Goal: Find specific page/section: Find specific page/section

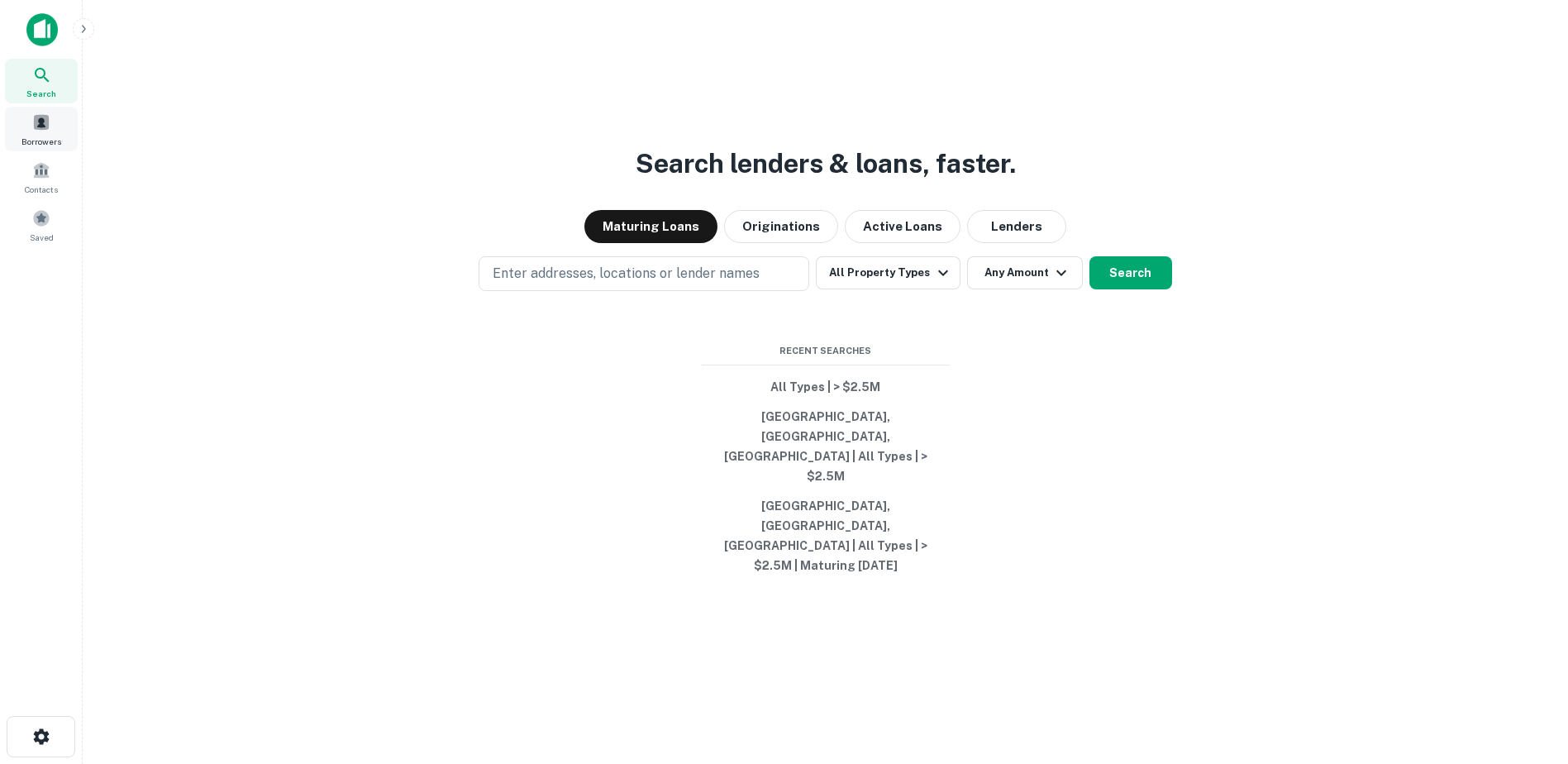
click at [36, 127] on span at bounding box center [41, 122] width 18 height 18
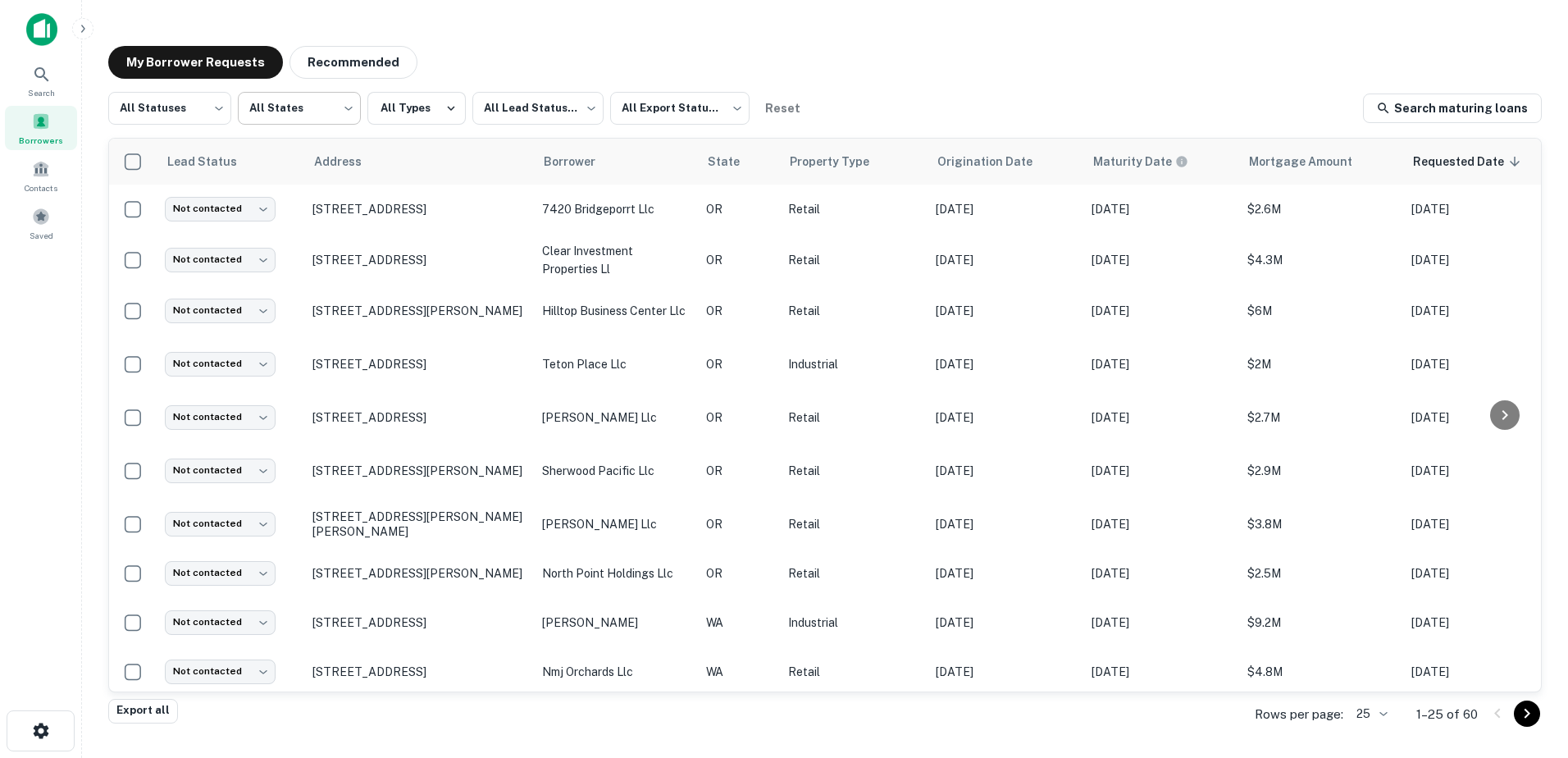
click at [311, 111] on body "Search Borrowers Contacts Saved My Borrower Requests Recommended All Statuses *…" at bounding box center [784, 379] width 1568 height 758
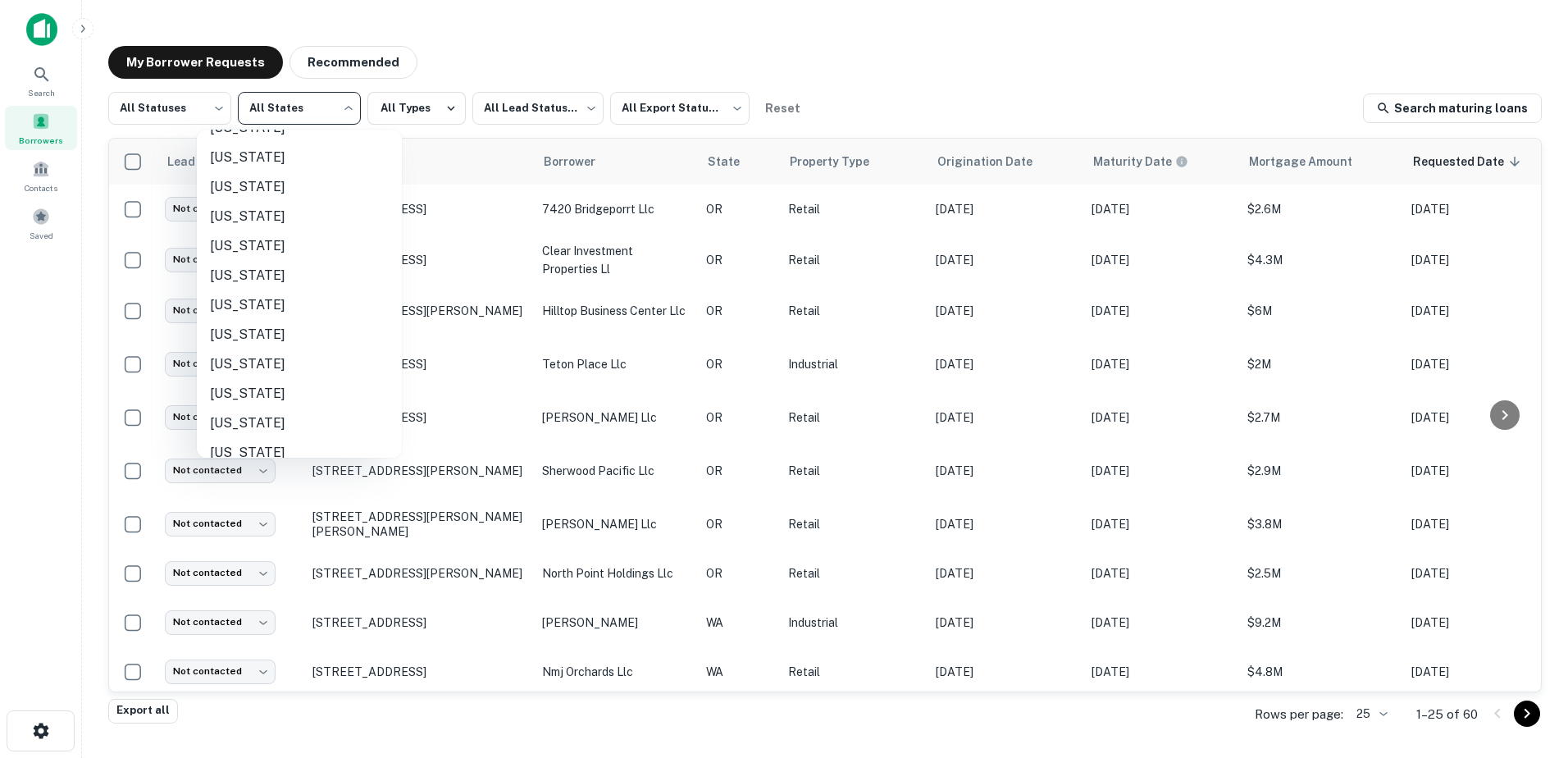
scroll to position [996, 0]
click at [249, 240] on li "[US_STATE]" at bounding box center [299, 247] width 205 height 29
type input "**"
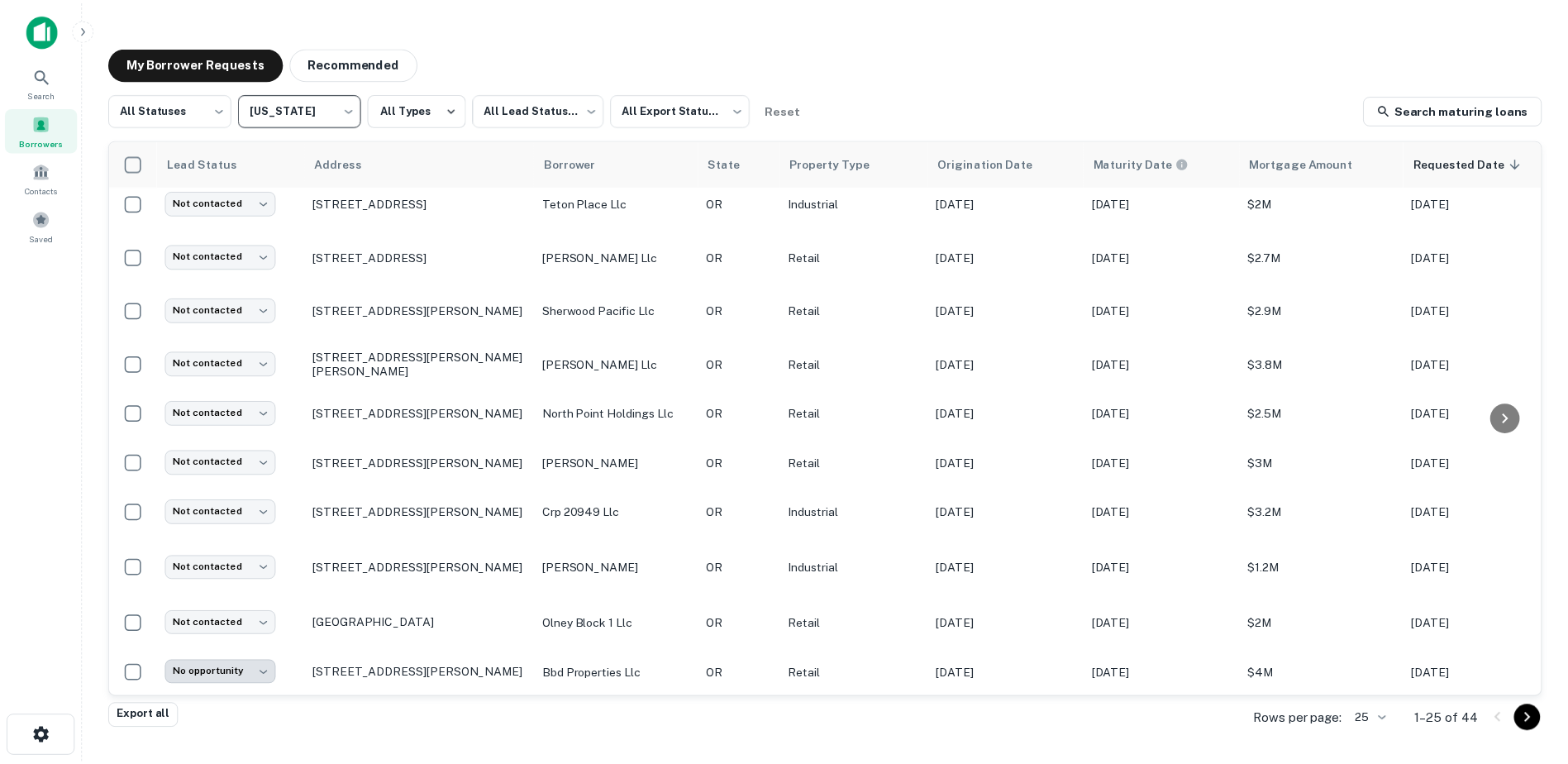
scroll to position [163, 0]
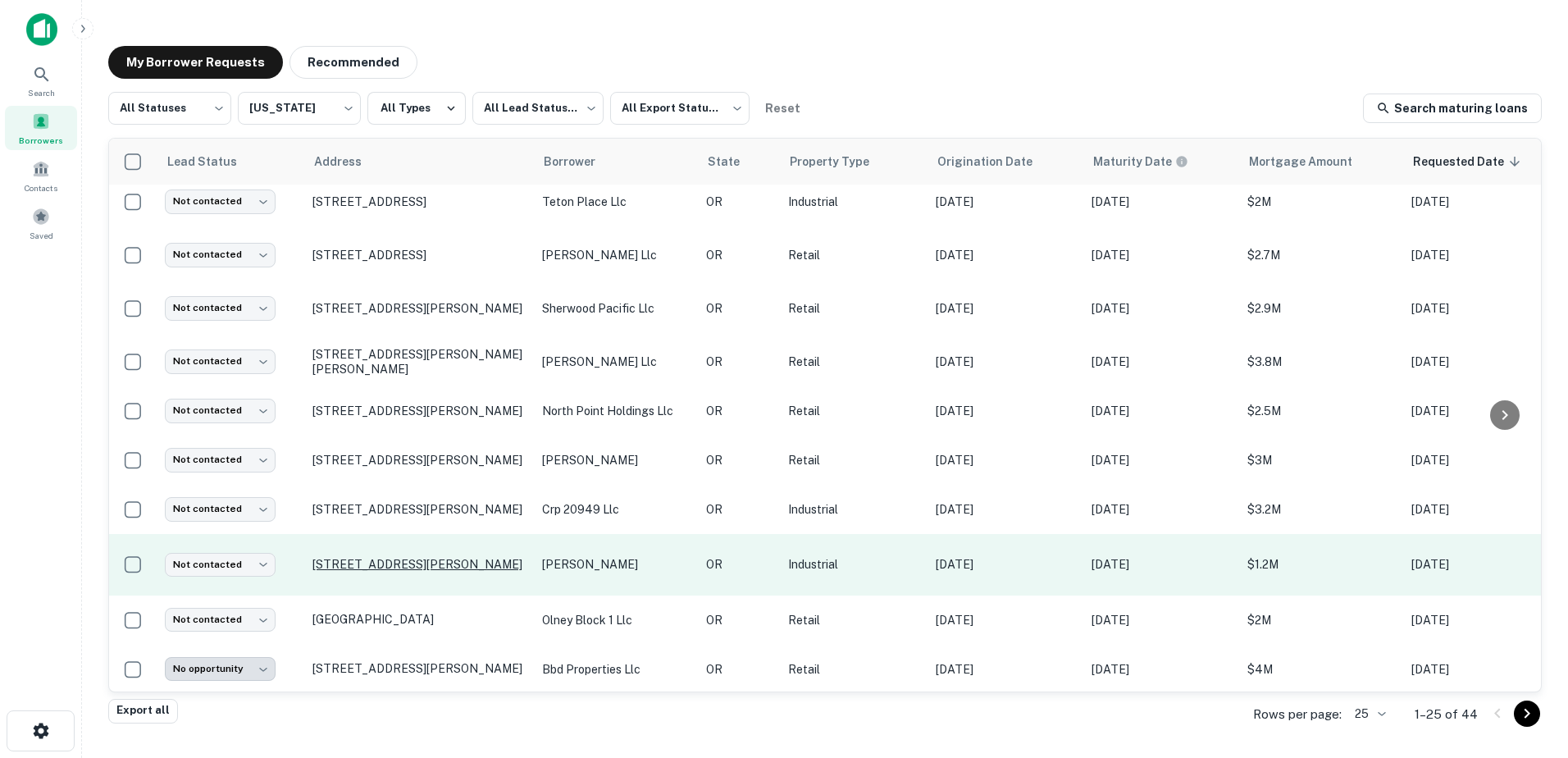
click at [427, 559] on p "[STREET_ADDRESS][PERSON_NAME]" at bounding box center [419, 564] width 213 height 15
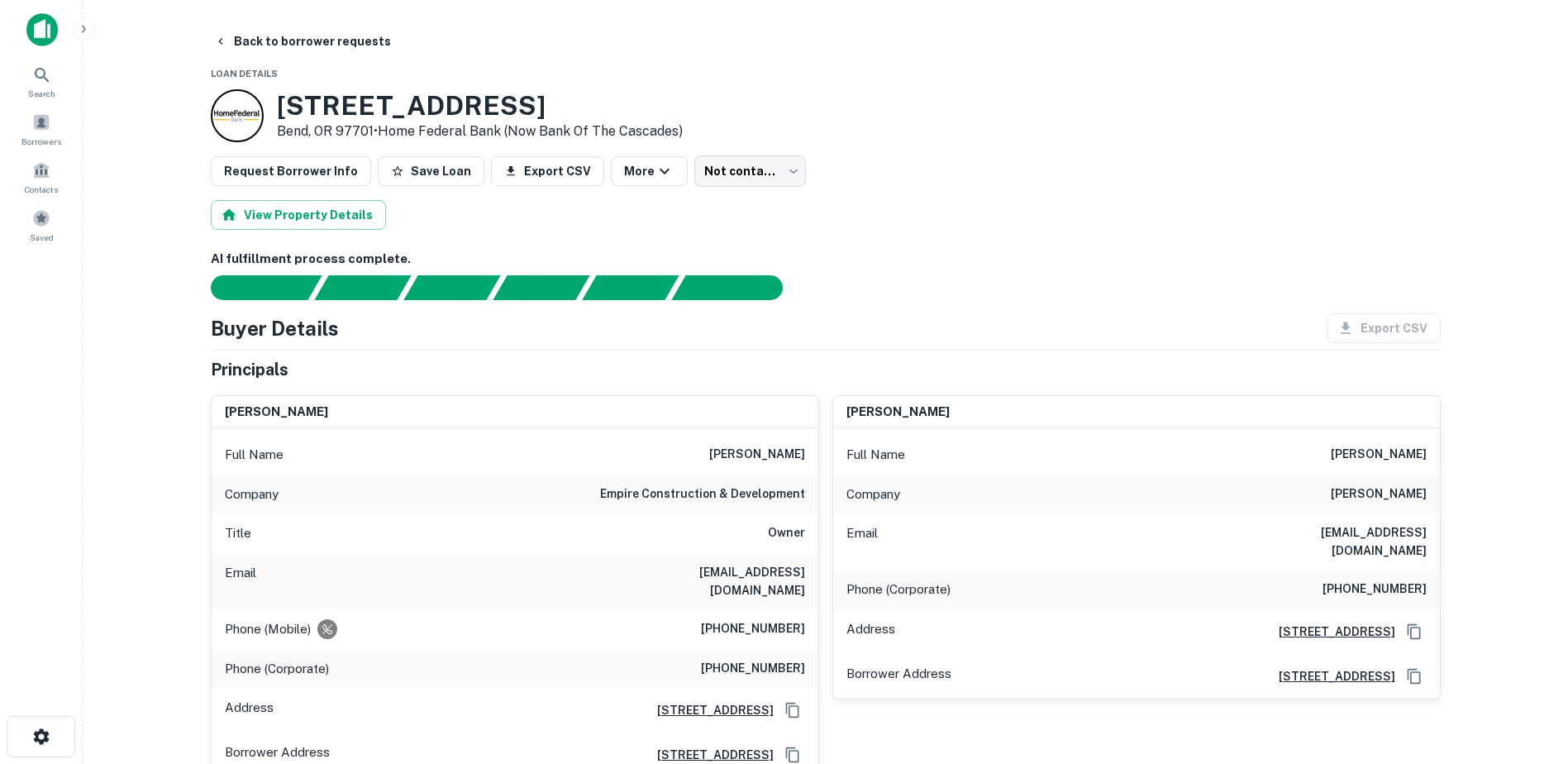
drag, startPoint x: 622, startPoint y: 101, endPoint x: 276, endPoint y: 111, distance: 346.1
click at [277, 111] on h3 "[STREET_ADDRESS]" at bounding box center [480, 105] width 406 height 31
copy h3 "[STREET_ADDRESS]"
